Goal: Task Accomplishment & Management: Complete application form

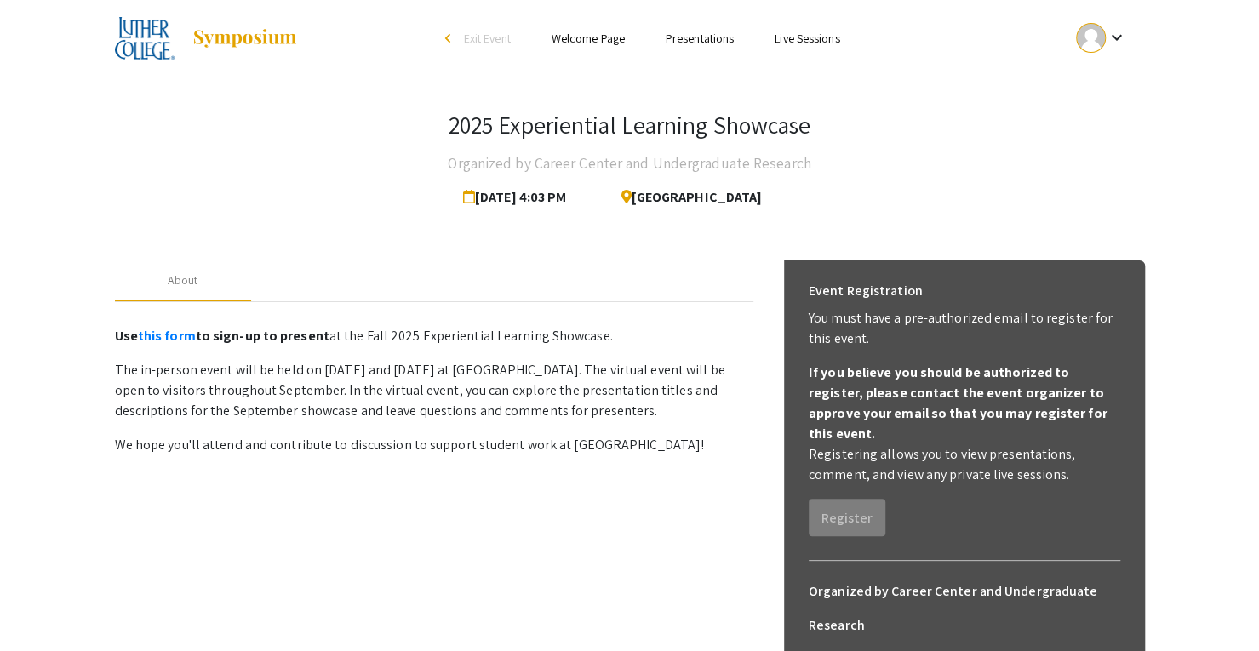
click at [1151, 47] on div "Skip navigation arrow_back_ios Exit Event Welcome Page Presentations Live Sessi…" at bounding box center [630, 38] width 1056 height 77
click at [1134, 45] on button "keyboard_arrow_down" at bounding box center [1101, 38] width 86 height 38
click at [1111, 127] on button "My Submissions" at bounding box center [1110, 125] width 105 height 41
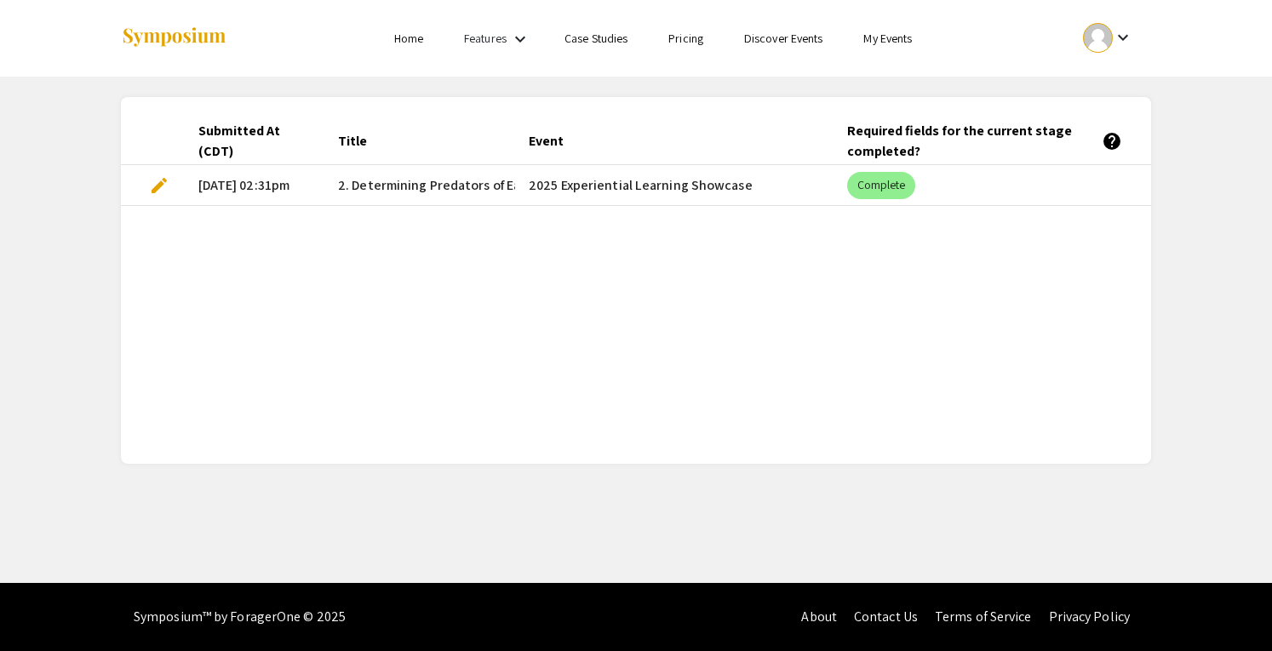
click at [155, 185] on span "edit" at bounding box center [159, 185] width 20 height 20
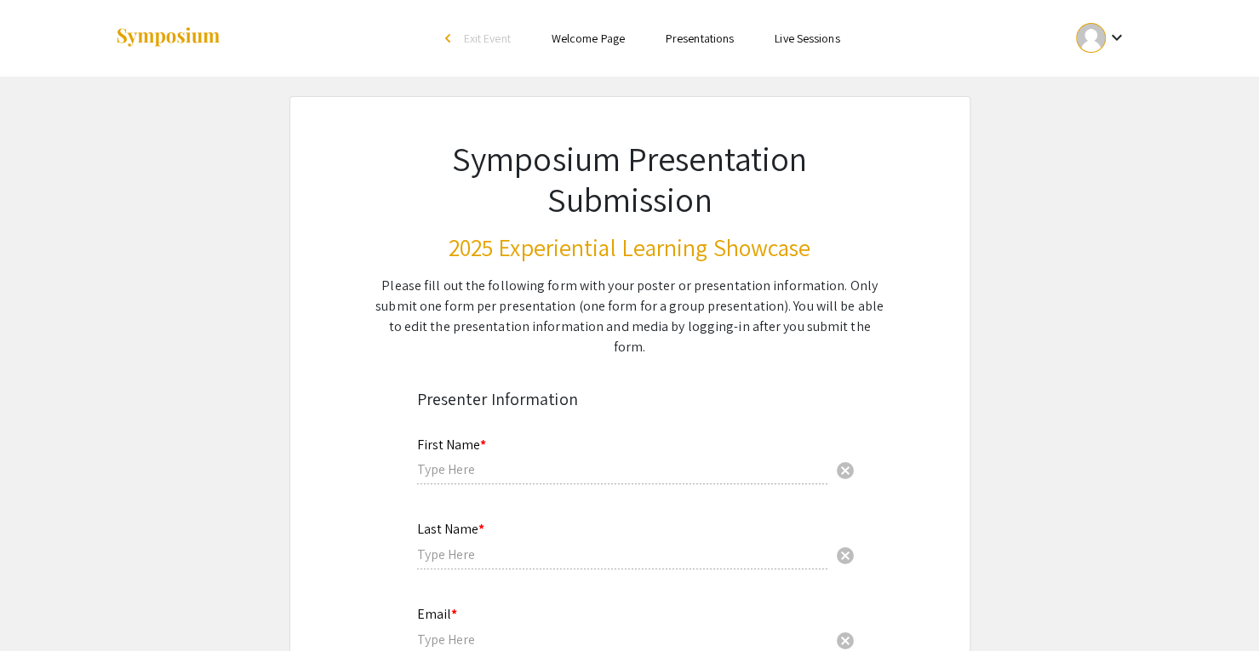
type input "Annika"
type input "[PERSON_NAME]"
type input "[EMAIL_ADDRESS][DOMAIN_NAME]"
radio input "true"
type input "Biology"
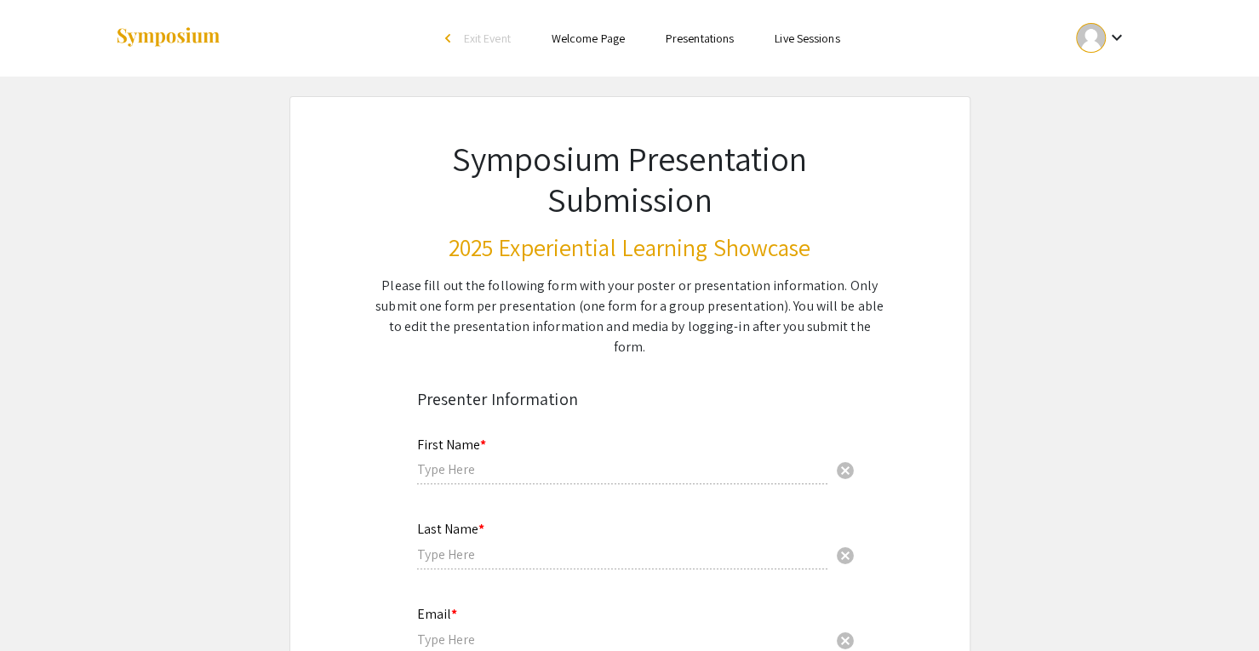
radio input "true"
type input "[PERSON_NAME], [PERSON_NAME]"
radio input "true"
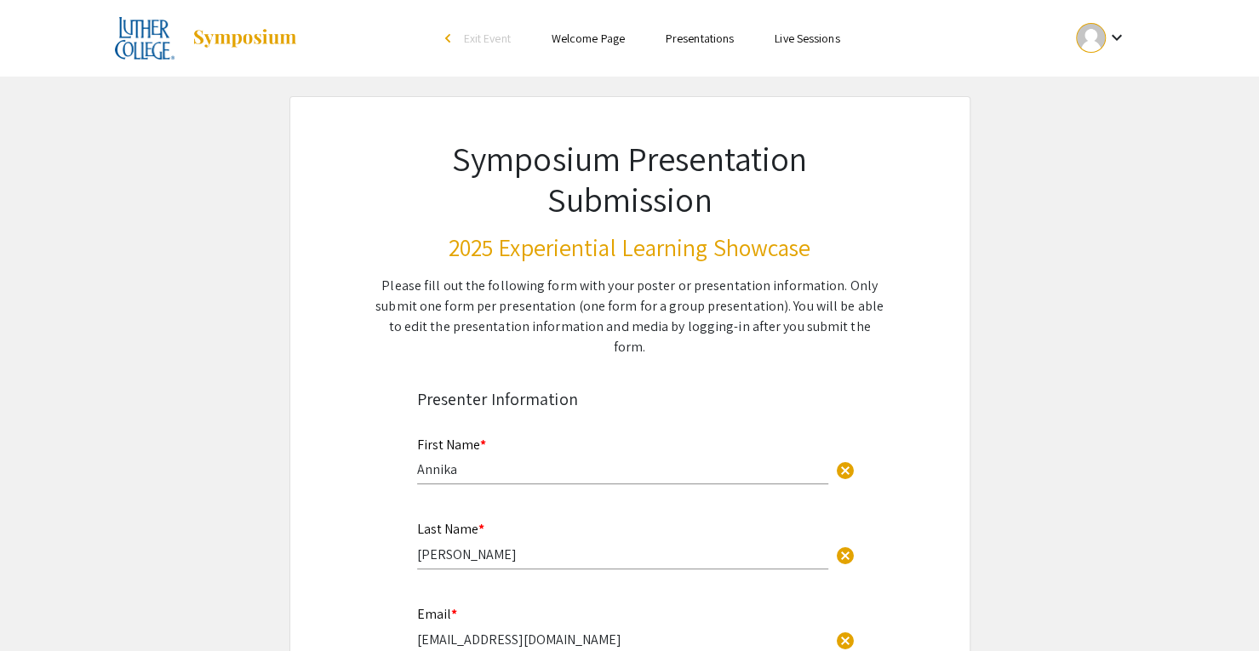
select select "custom"
type input "0"
select select "custom"
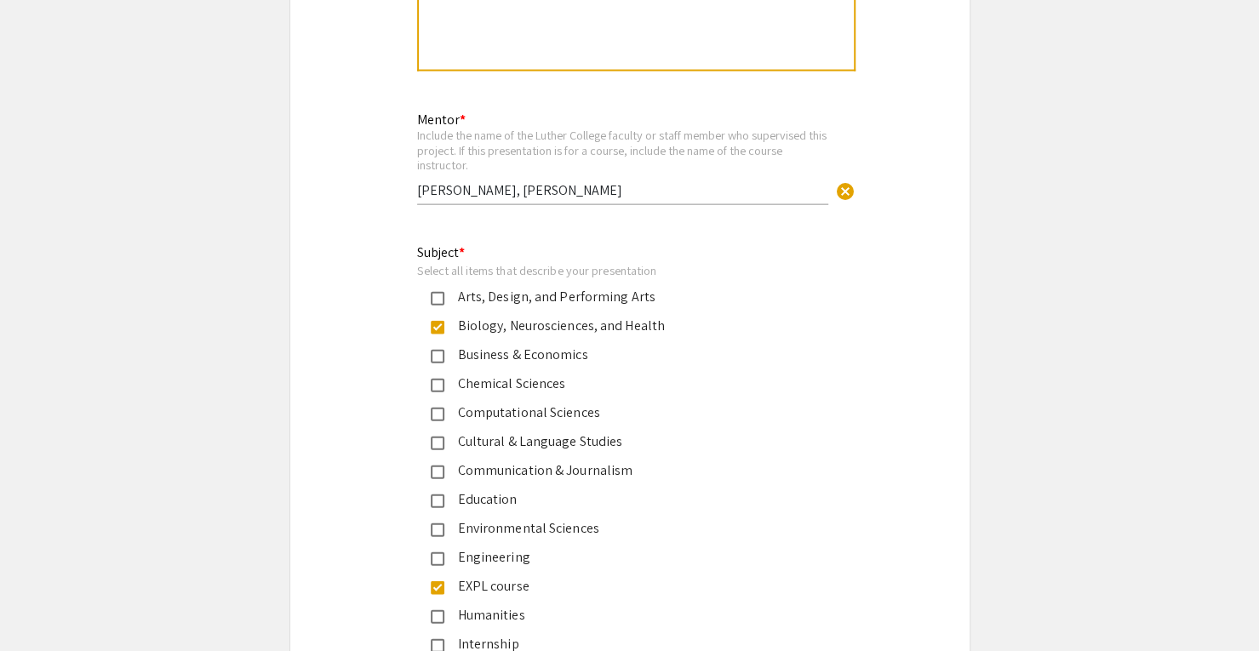
type input "1"
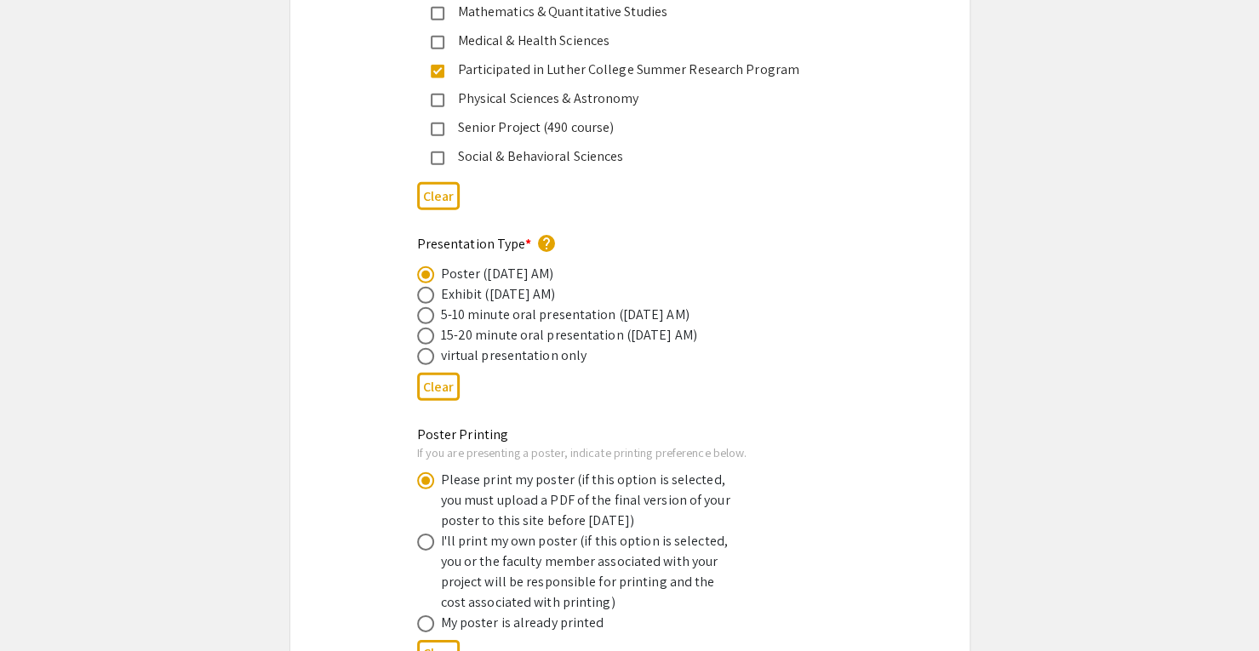
select select "auto"
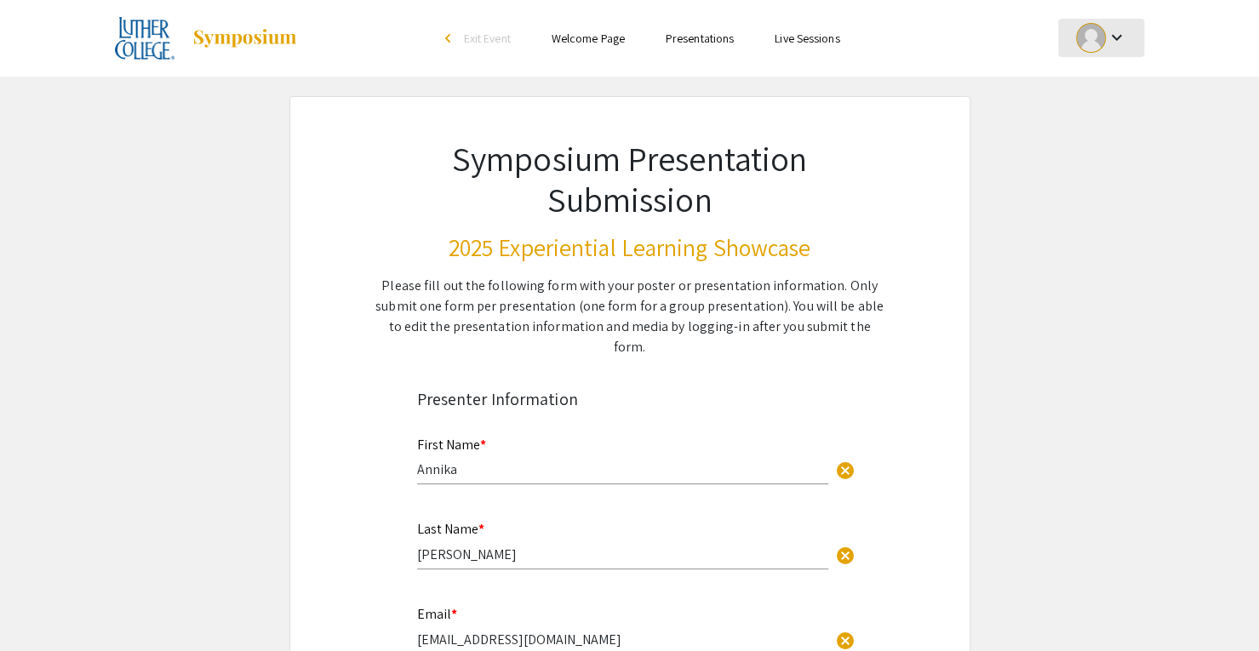
click at [1104, 37] on div at bounding box center [1091, 38] width 30 height 30
click at [148, 44] on div at bounding box center [629, 325] width 1259 height 651
click at [167, 50] on img at bounding box center [145, 38] width 60 height 43
